Goal: Transaction & Acquisition: Book appointment/travel/reservation

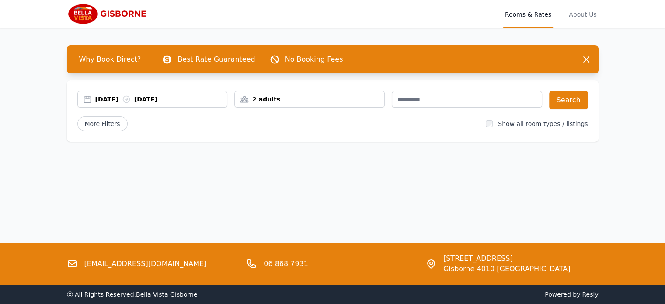
click at [172, 98] on div "[DATE] [DATE]" at bounding box center [161, 99] width 132 height 9
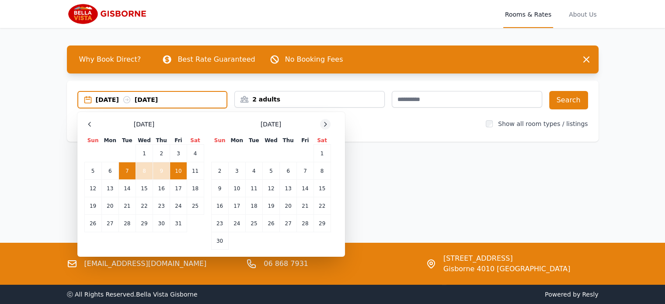
click at [322, 122] on icon at bounding box center [325, 124] width 7 height 7
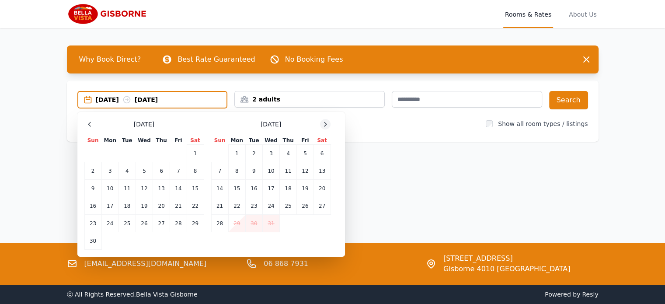
click at [322, 122] on icon at bounding box center [325, 124] width 7 height 7
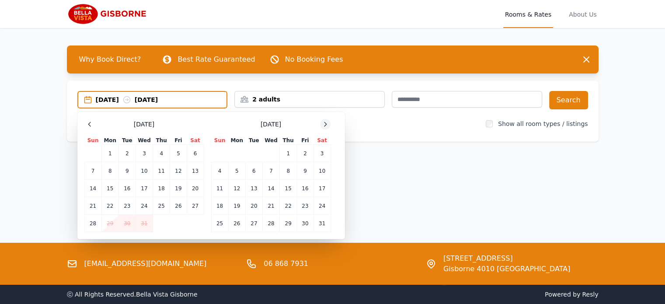
click at [322, 122] on icon at bounding box center [325, 124] width 7 height 7
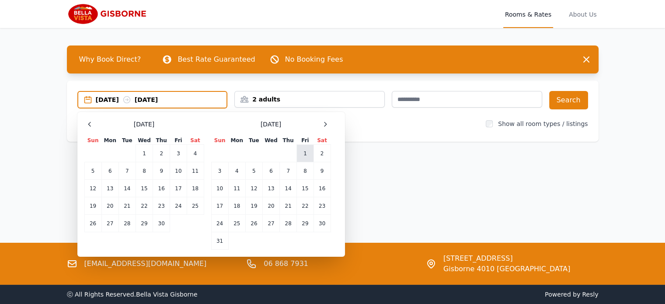
click at [305, 152] on td "1" at bounding box center [305, 153] width 17 height 17
click at [319, 152] on td "2" at bounding box center [321, 153] width 17 height 17
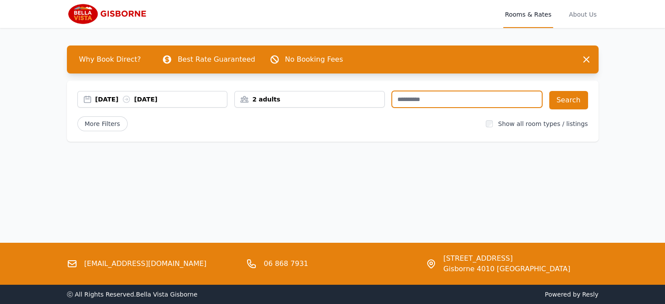
click at [476, 100] on input "text" at bounding box center [467, 99] width 150 height 17
type input "******"
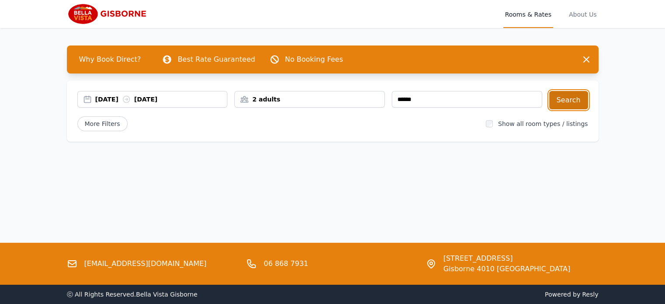
click at [565, 95] on button "Search" at bounding box center [568, 100] width 39 height 18
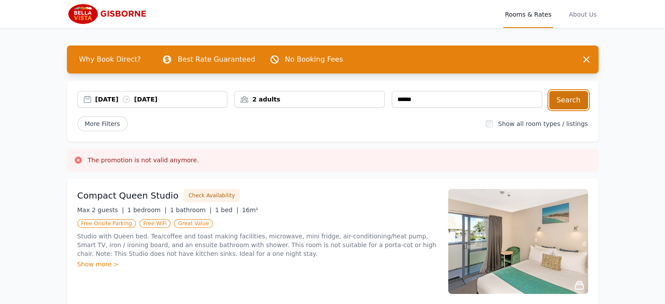
click at [565, 99] on button "Search" at bounding box center [568, 100] width 39 height 18
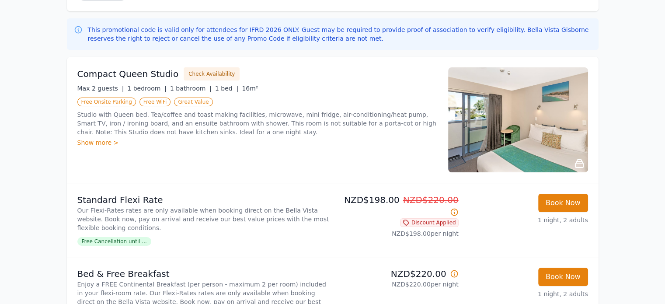
scroll to position [131, 0]
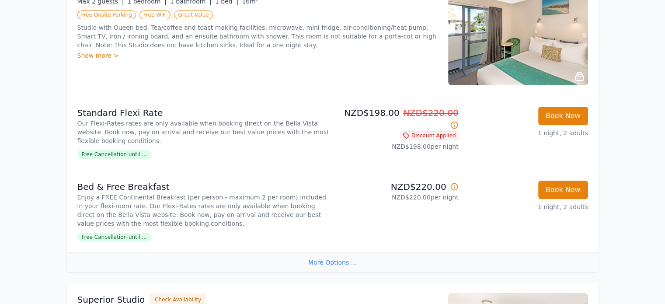
click at [330, 258] on div "More Options ..." at bounding box center [332, 262] width 531 height 20
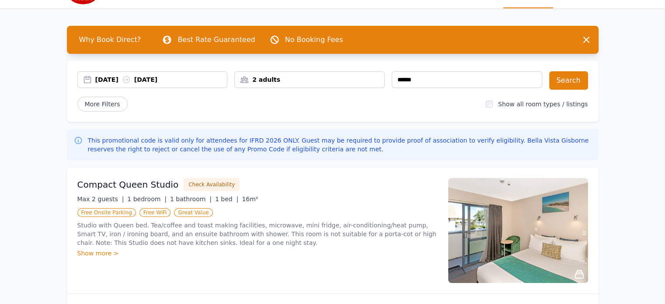
scroll to position [0, 0]
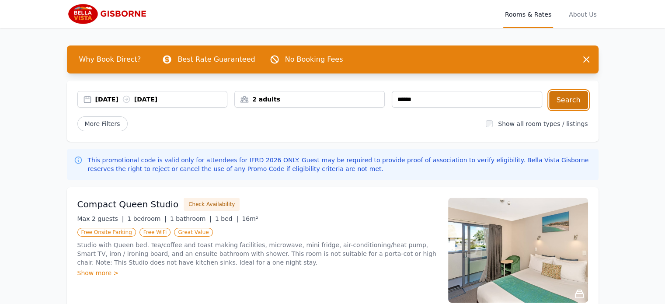
click at [558, 101] on button "Search" at bounding box center [568, 100] width 39 height 18
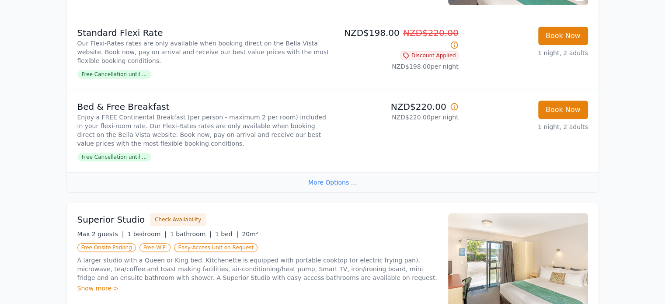
click at [342, 181] on div "More Options ..." at bounding box center [332, 182] width 531 height 20
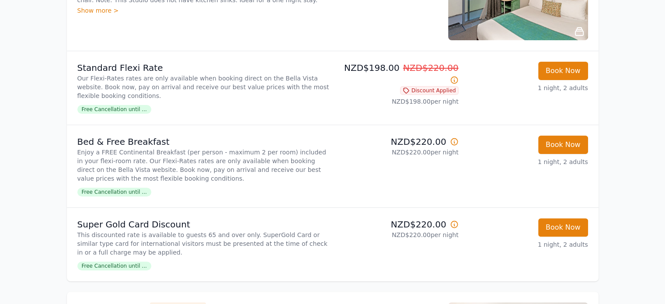
scroll to position [262, 0]
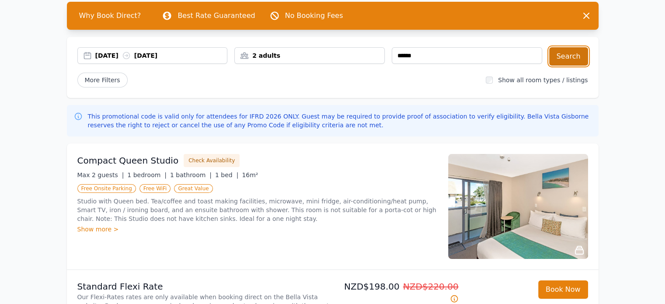
click at [573, 57] on button "Search" at bounding box center [568, 56] width 39 height 18
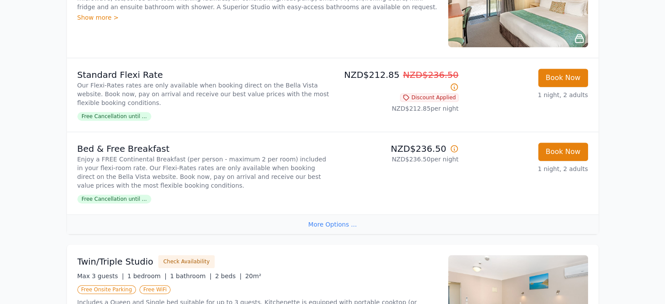
scroll to position [567, 0]
click at [344, 227] on div "More Options ..." at bounding box center [332, 225] width 531 height 20
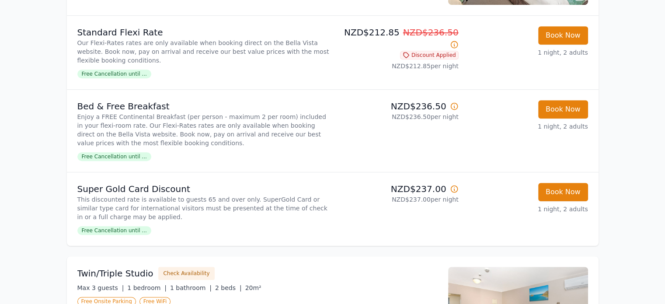
scroll to position [610, 0]
click at [455, 40] on icon at bounding box center [454, 44] width 9 height 9
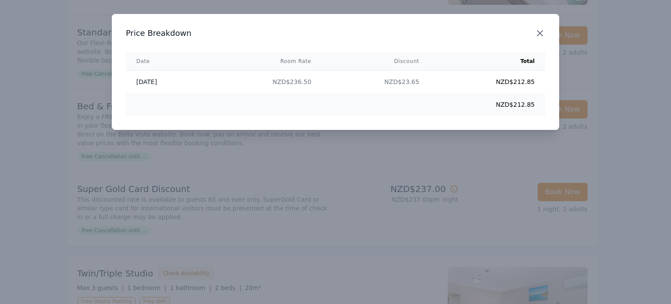
click at [541, 33] on icon "button" at bounding box center [540, 33] width 10 height 10
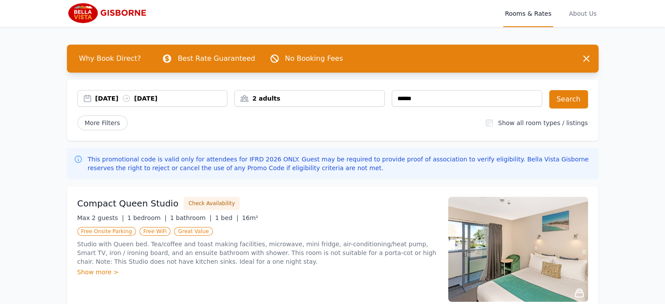
scroll to position [0, 0]
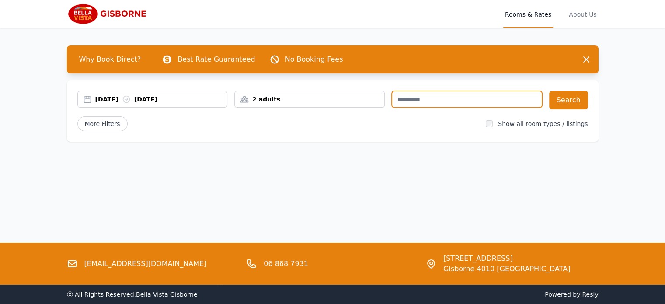
click at [448, 97] on input "text" at bounding box center [467, 99] width 150 height 17
paste input "******"
type input "******"
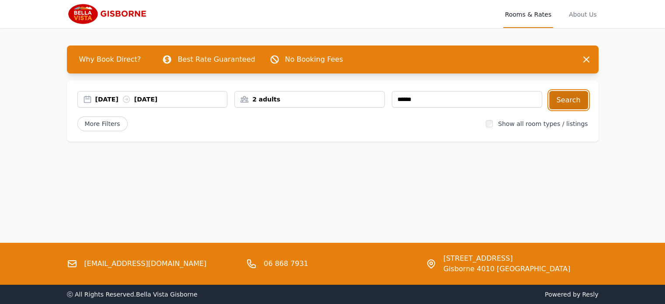
click at [564, 96] on button "Search" at bounding box center [568, 100] width 39 height 18
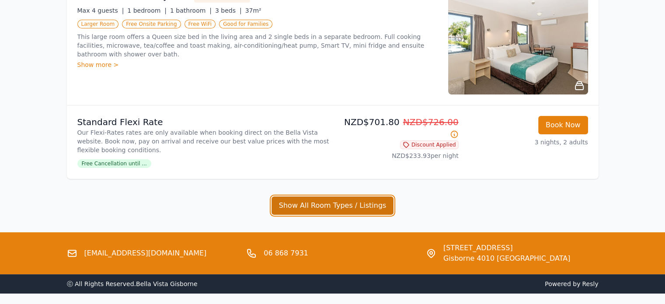
click at [323, 203] on button "Show All Room Types / Listings" at bounding box center [332, 205] width 122 height 18
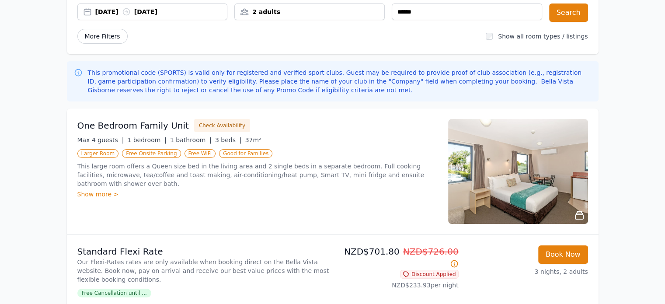
scroll to position [87, 0]
click at [116, 12] on div "[DATE] [DATE]" at bounding box center [161, 12] width 132 height 9
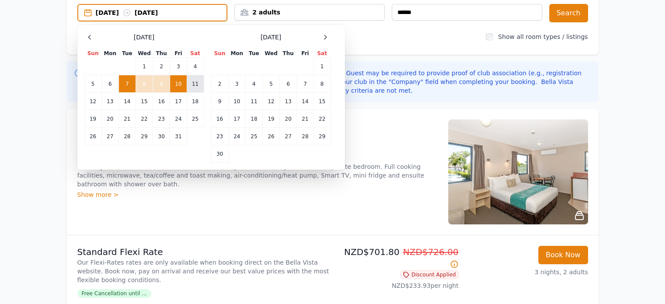
click at [194, 85] on td "11" at bounding box center [195, 83] width 17 height 17
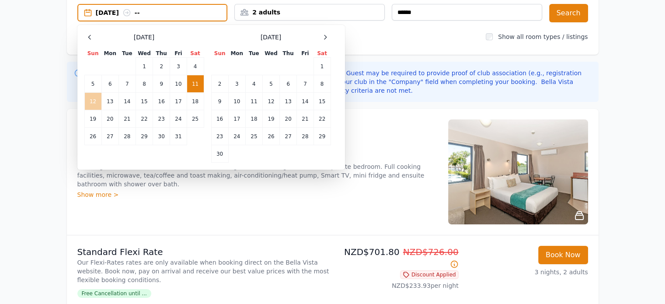
click at [98, 97] on td "12" at bounding box center [92, 101] width 17 height 17
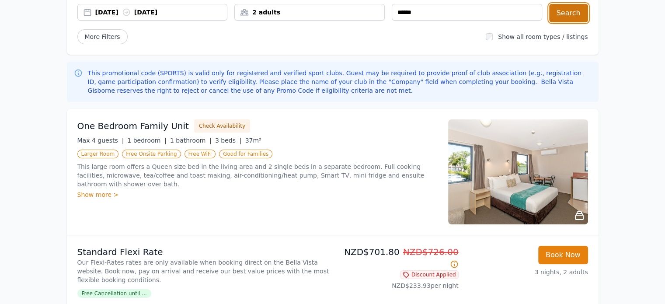
click at [559, 14] on button "Search" at bounding box center [568, 13] width 39 height 18
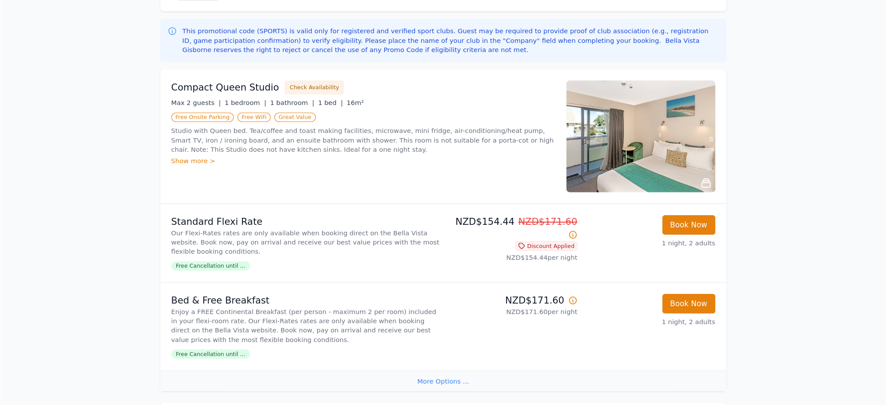
scroll to position [130, 0]
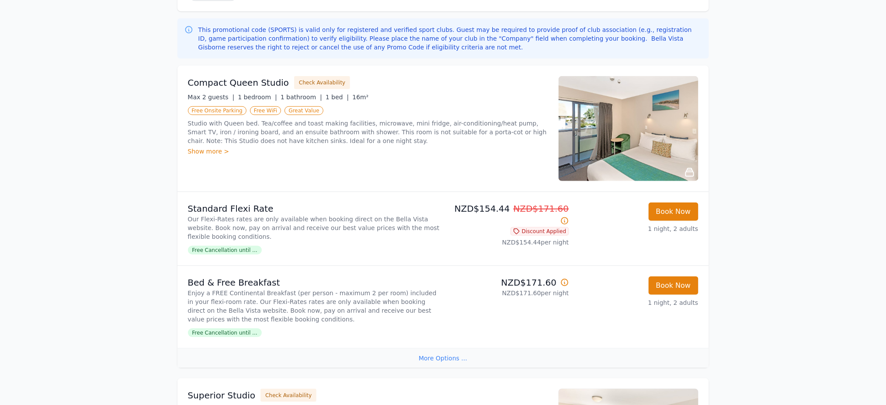
click at [442, 303] on div "More Options ..." at bounding box center [442, 358] width 531 height 20
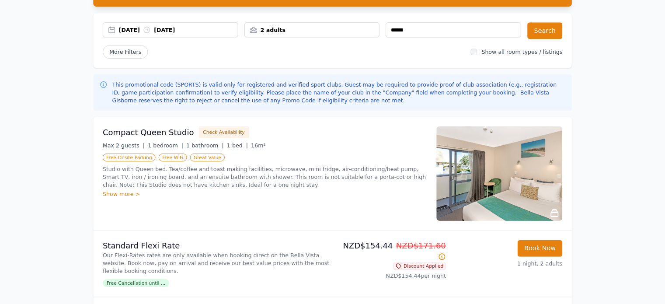
scroll to position [66, 0]
